Goal: Task Accomplishment & Management: Manage account settings

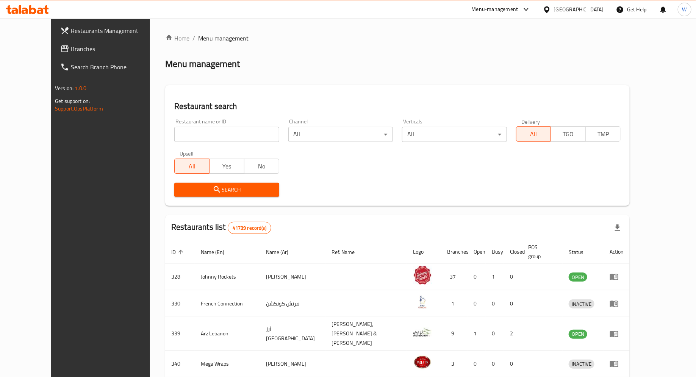
click at [185, 141] on input "search" at bounding box center [226, 134] width 104 height 15
type input "FENG HOUSE"
click button "Search" at bounding box center [226, 190] width 104 height 14
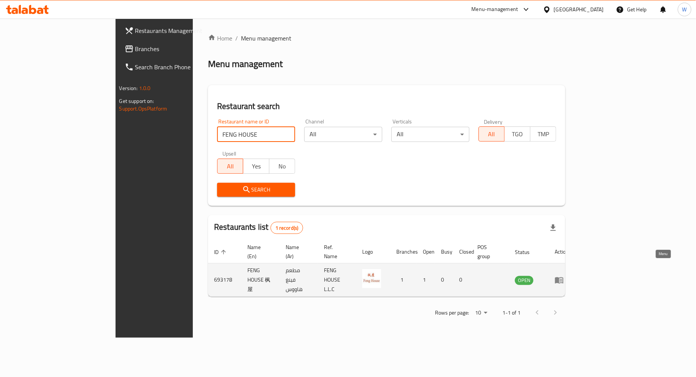
click at [563, 276] on icon "enhanced table" at bounding box center [558, 280] width 9 height 9
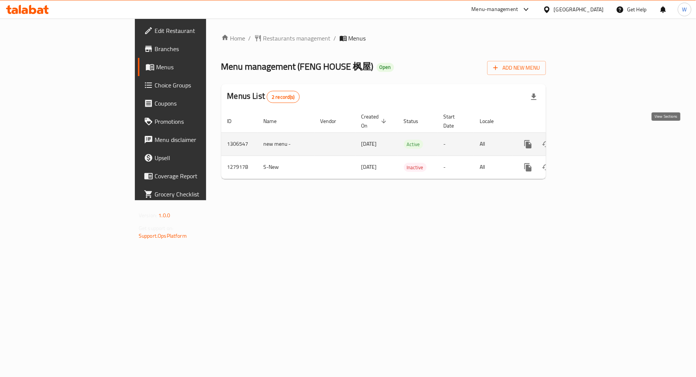
click at [587, 140] on icon "enhanced table" at bounding box center [582, 144] width 9 height 9
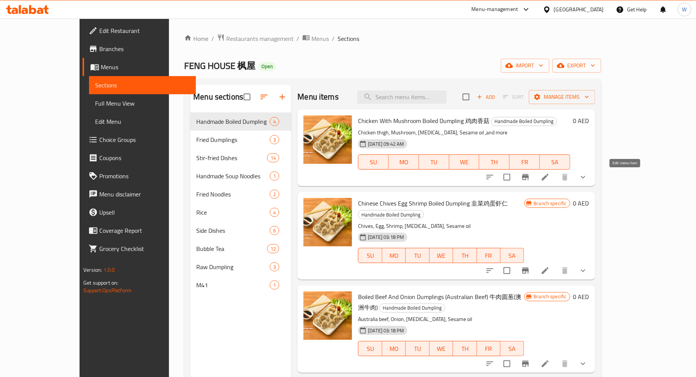
click at [549, 178] on icon at bounding box center [544, 177] width 9 height 9
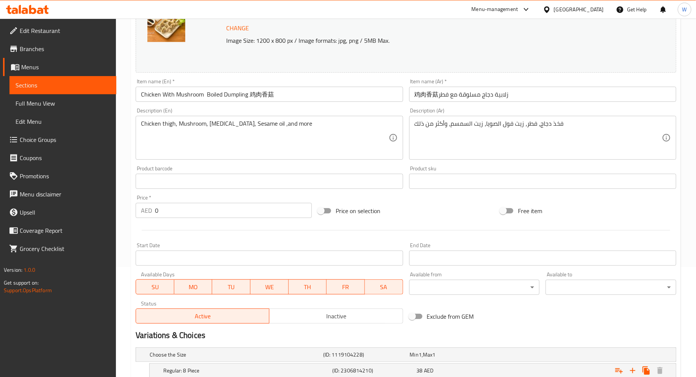
scroll to position [184, 0]
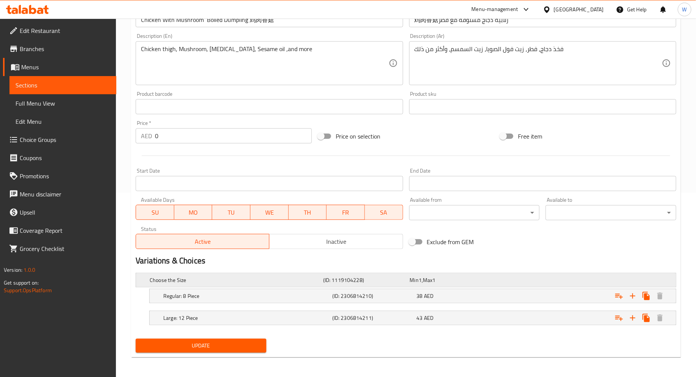
click at [408, 273] on div "Choose the Size (ID: 1119104228) Min 1 , Max 1" at bounding box center [408, 280] width 520 height 17
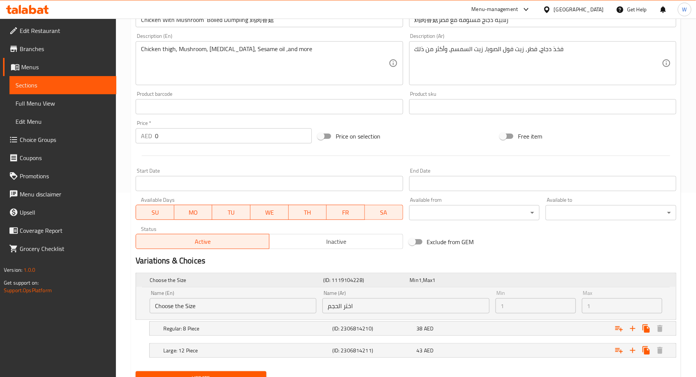
click at [408, 273] on div "Choose the Size (ID: 1119104228) Min 1 , Max 1" at bounding box center [408, 280] width 520 height 17
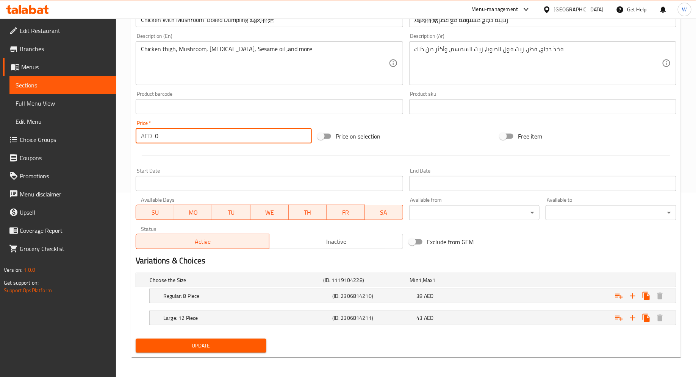
click at [245, 137] on input "0" at bounding box center [233, 135] width 157 height 15
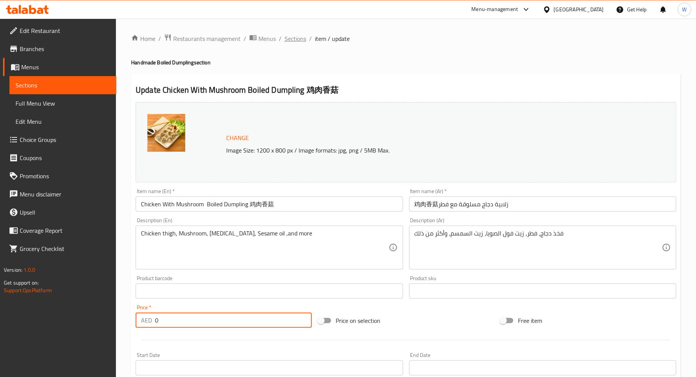
click at [299, 41] on span "Sections" at bounding box center [295, 38] width 22 height 9
